Goal: Check status

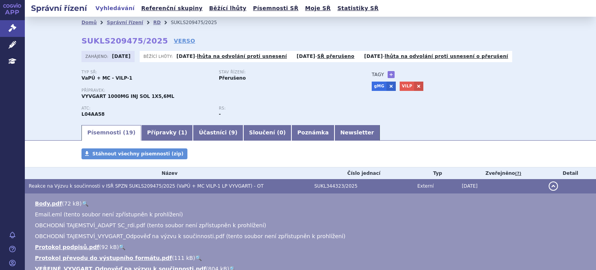
scroll to position [36, 0]
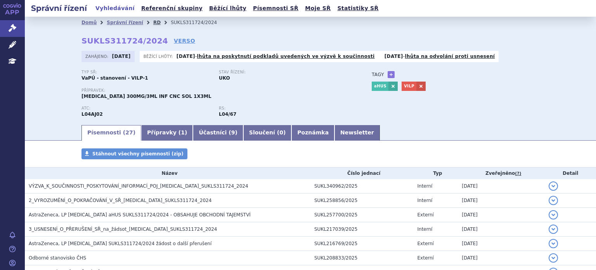
click at [153, 22] on link "RD" at bounding box center [156, 22] width 7 height 5
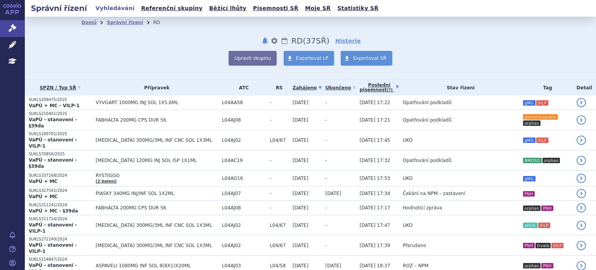
click at [359, 88] on link "Poslední písemnost (?)" at bounding box center [378, 87] width 39 height 16
